Goal: Transaction & Acquisition: Obtain resource

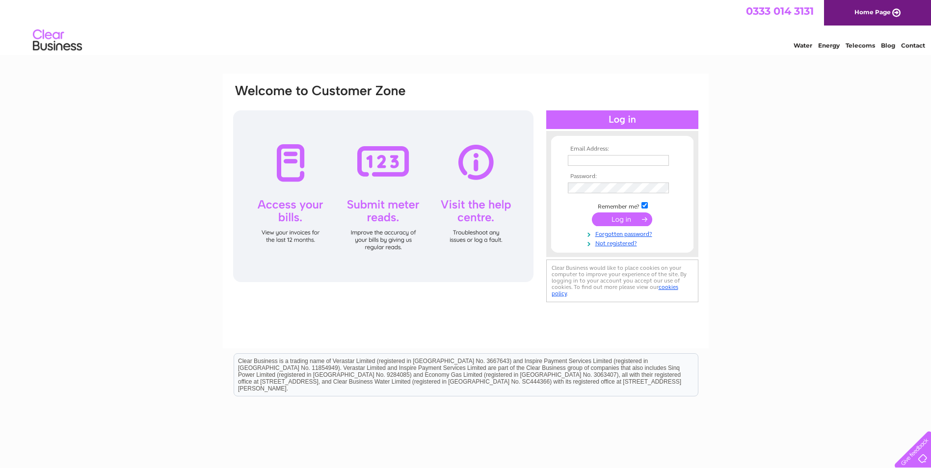
type input "accounts@zenith-energy.co.uk"
click at [626, 215] on input "submit" at bounding box center [622, 220] width 60 height 14
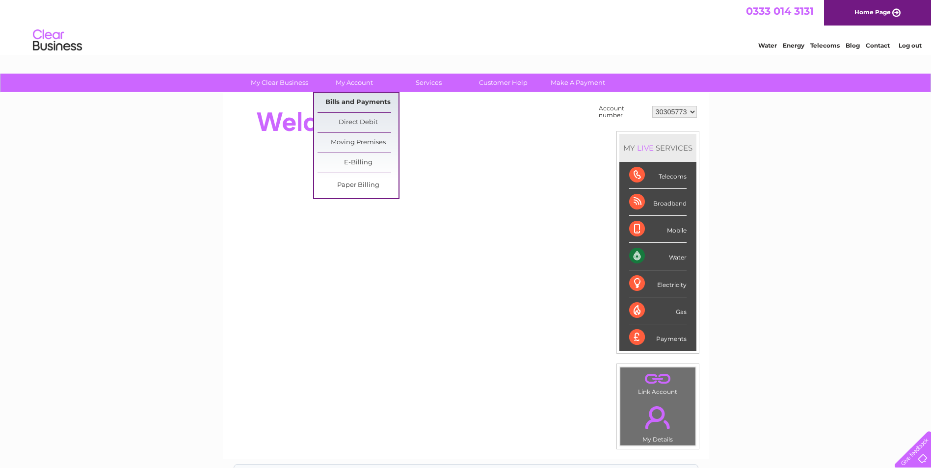
click at [354, 103] on link "Bills and Payments" at bounding box center [358, 103] width 81 height 20
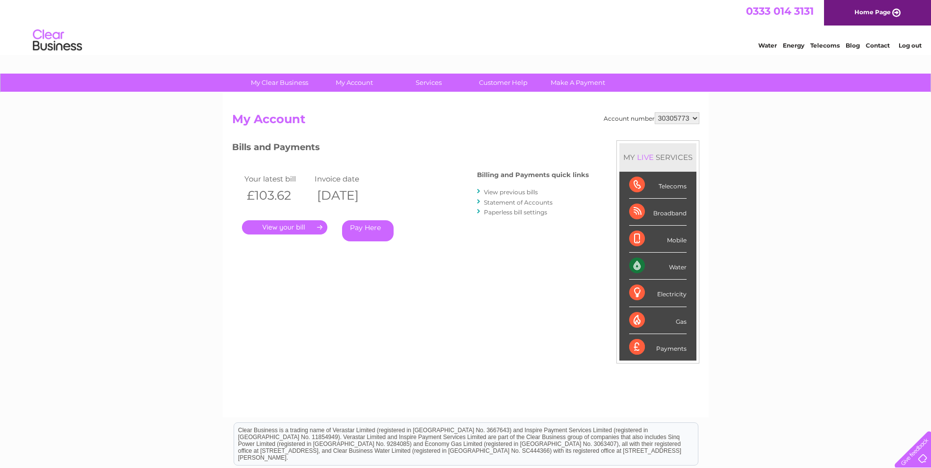
click at [298, 227] on link "." at bounding box center [284, 227] width 85 height 14
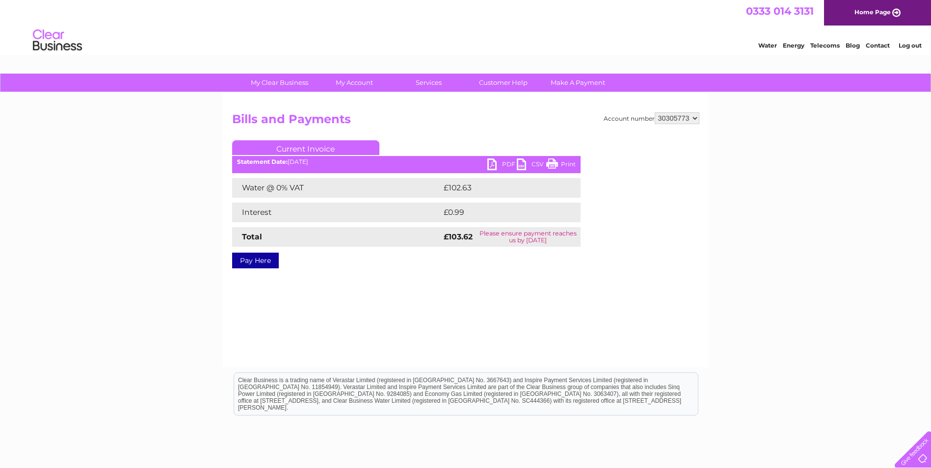
click at [508, 165] on link "PDF" at bounding box center [501, 166] width 29 height 14
